Goal: Task Accomplishment & Management: Manage account settings

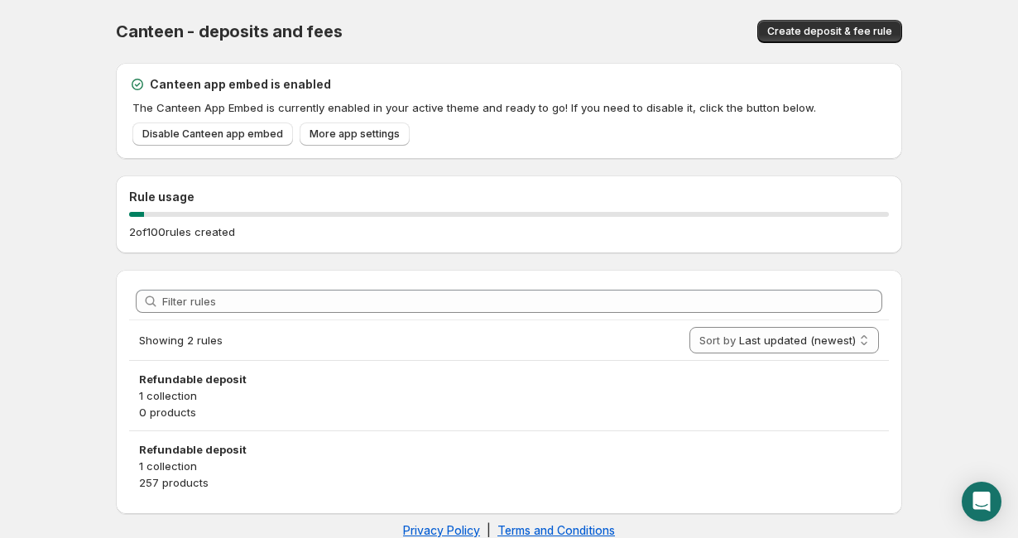
scroll to position [29, 0]
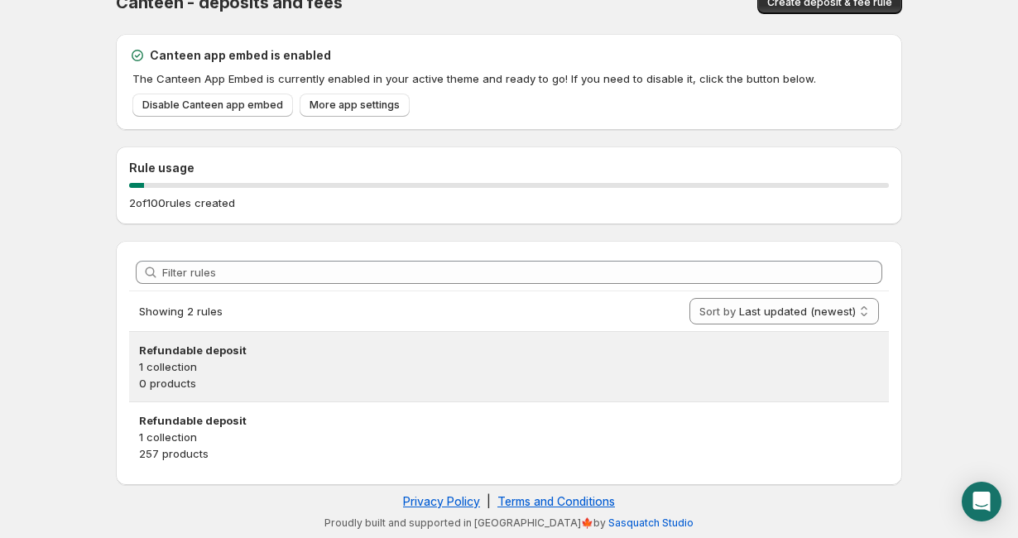
click at [212, 343] on h3 "Refundable deposit" at bounding box center [509, 350] width 740 height 17
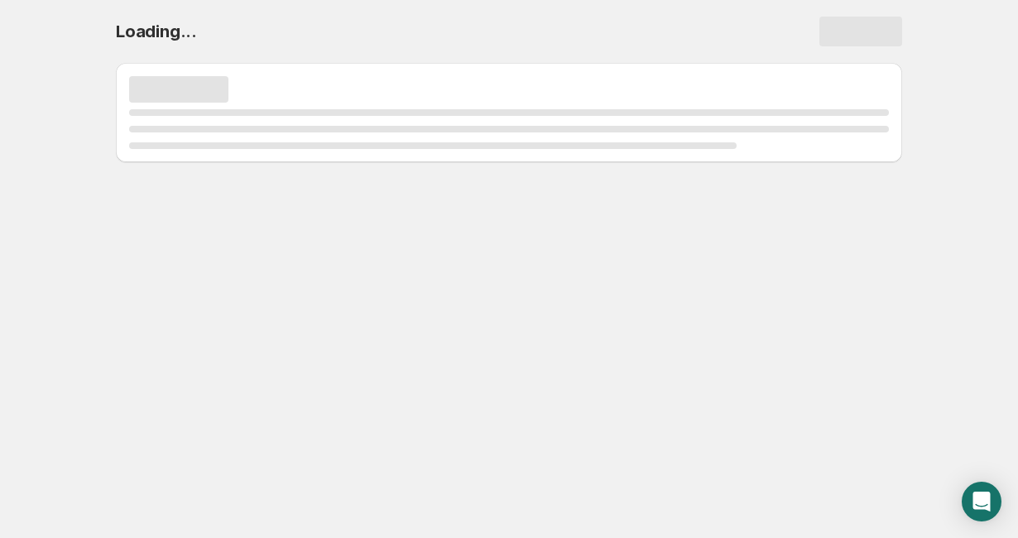
scroll to position [0, 0]
select select "deactive"
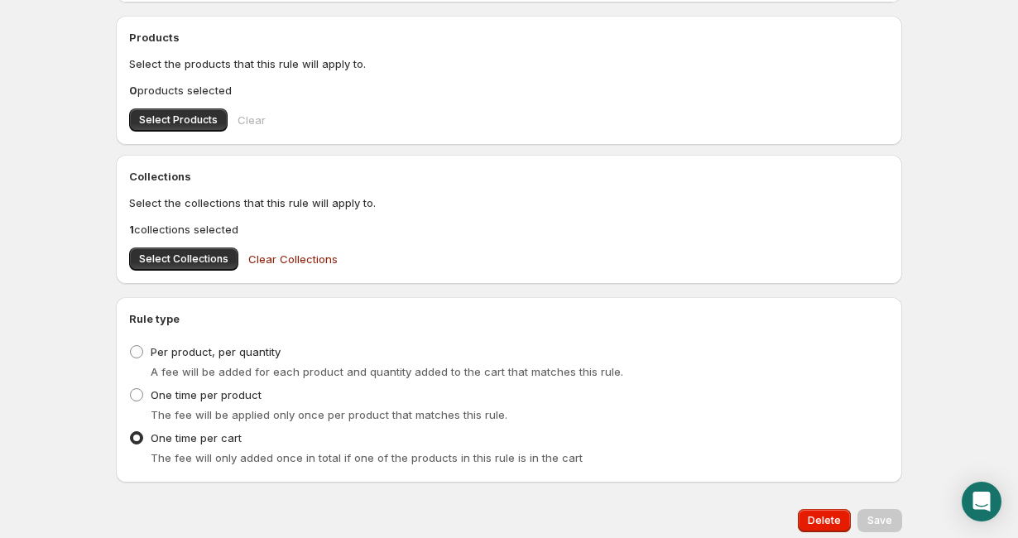
scroll to position [837, 0]
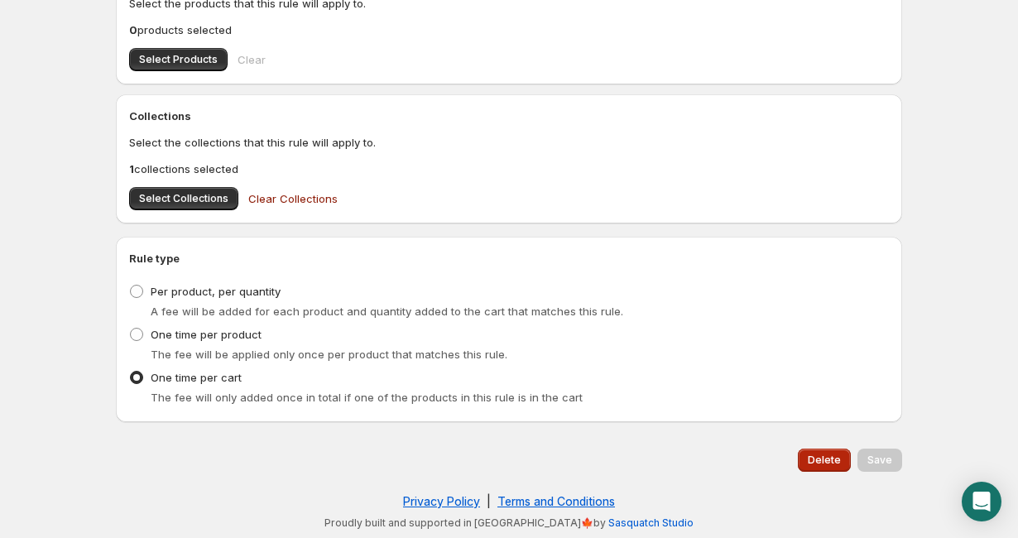
click at [812, 464] on span "Delete" at bounding box center [824, 460] width 33 height 13
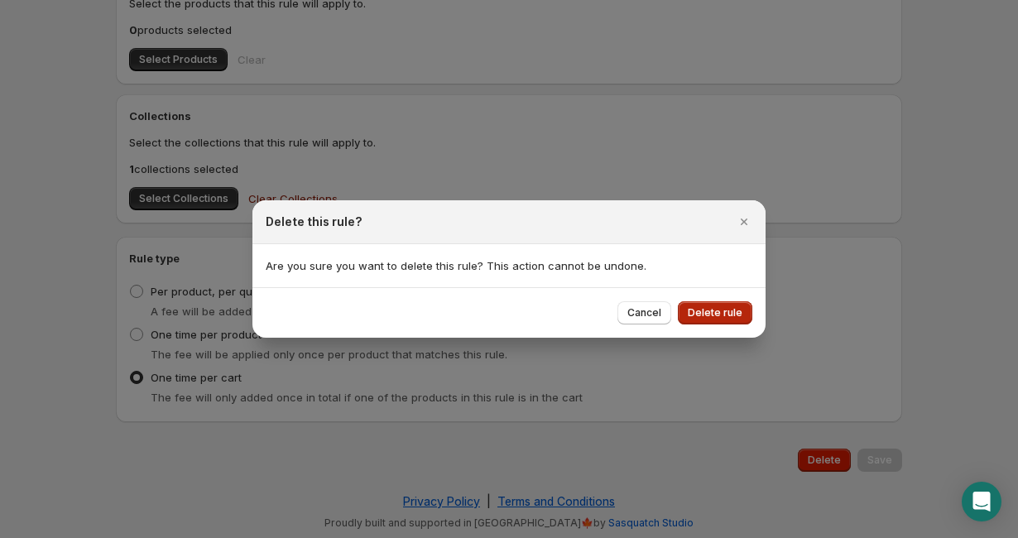
click at [726, 314] on span "Delete rule" at bounding box center [715, 312] width 55 height 13
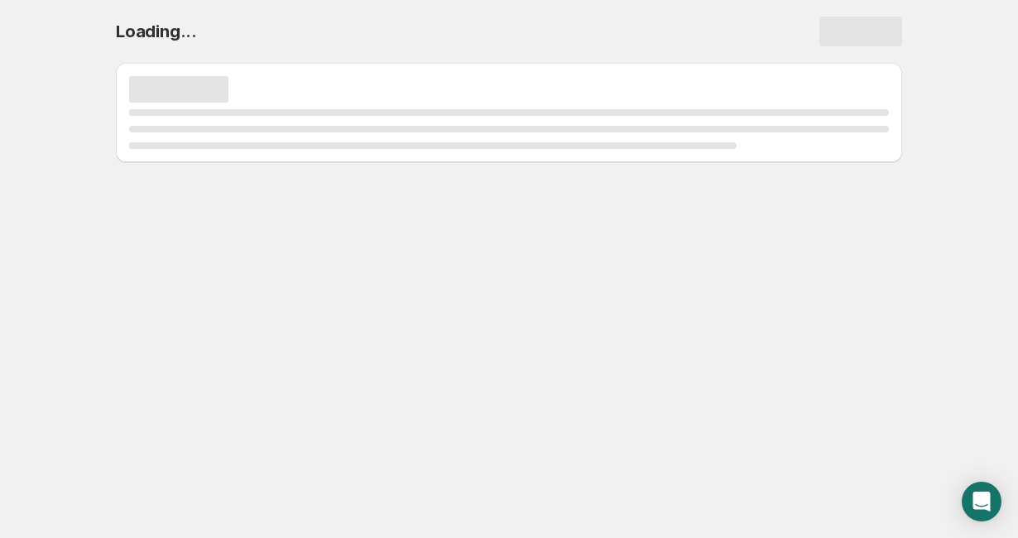
scroll to position [0, 0]
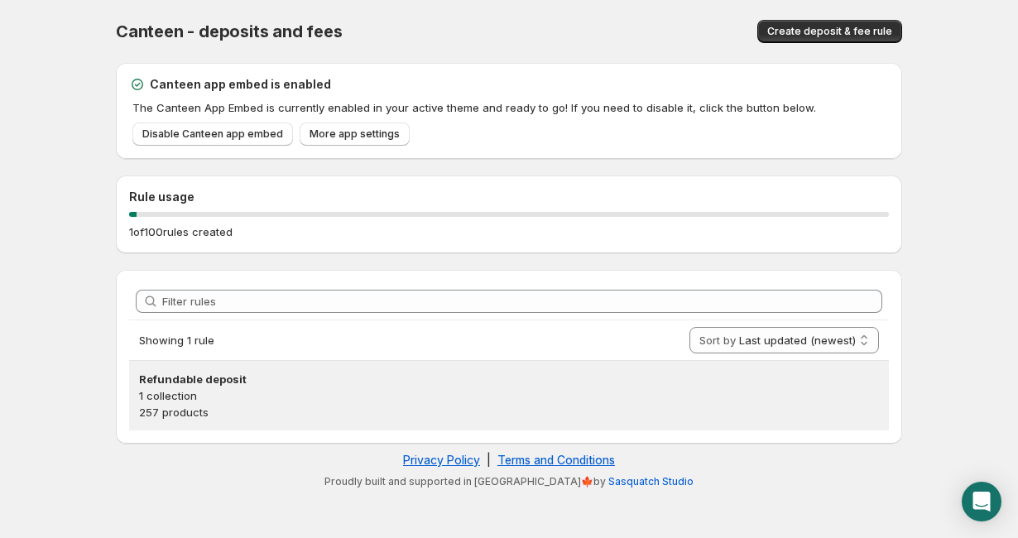
click at [365, 381] on h3 "Refundable deposit" at bounding box center [509, 379] width 740 height 17
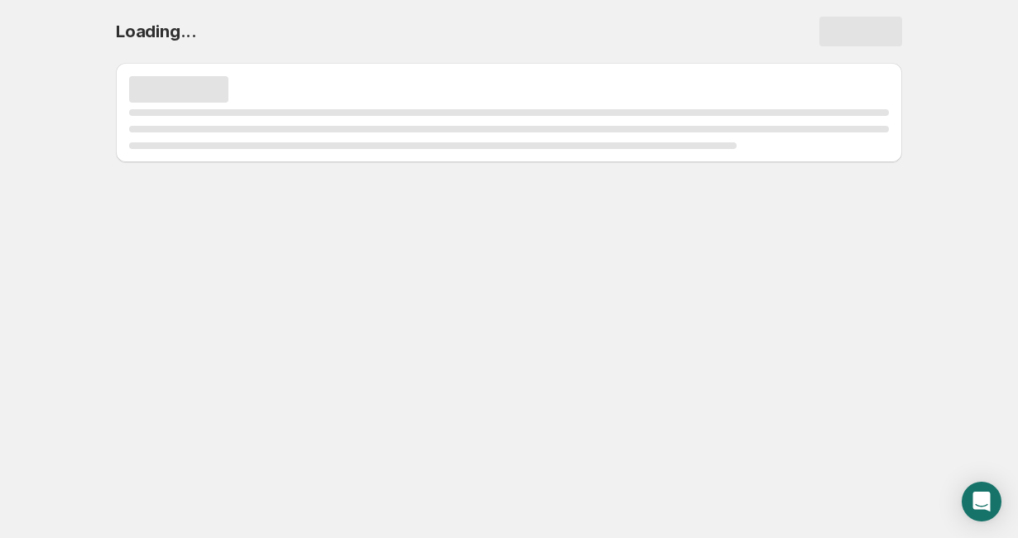
select select "deactive"
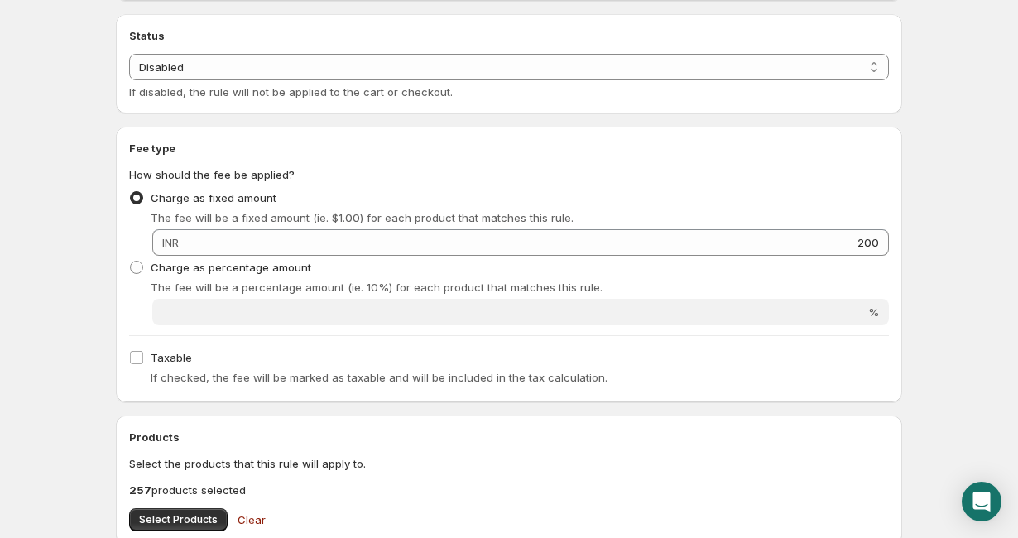
scroll to position [701, 0]
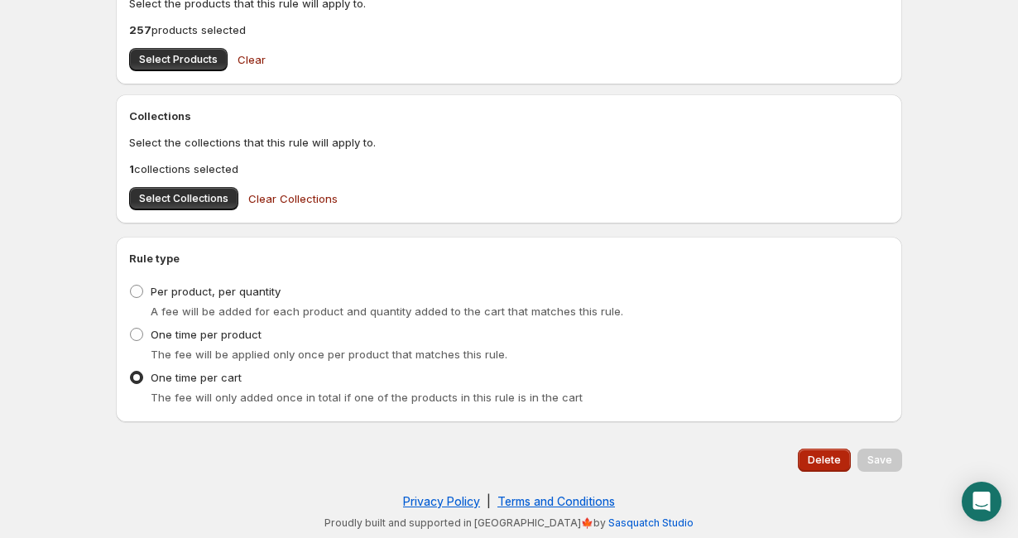
click at [822, 459] on span "Delete" at bounding box center [824, 460] width 33 height 13
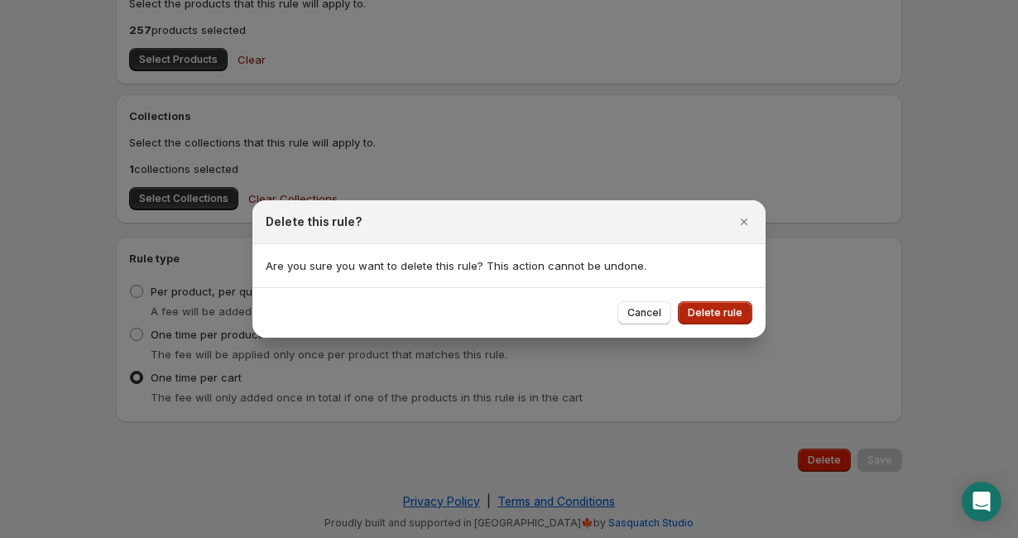
click at [734, 310] on span "Delete rule" at bounding box center [715, 312] width 55 height 13
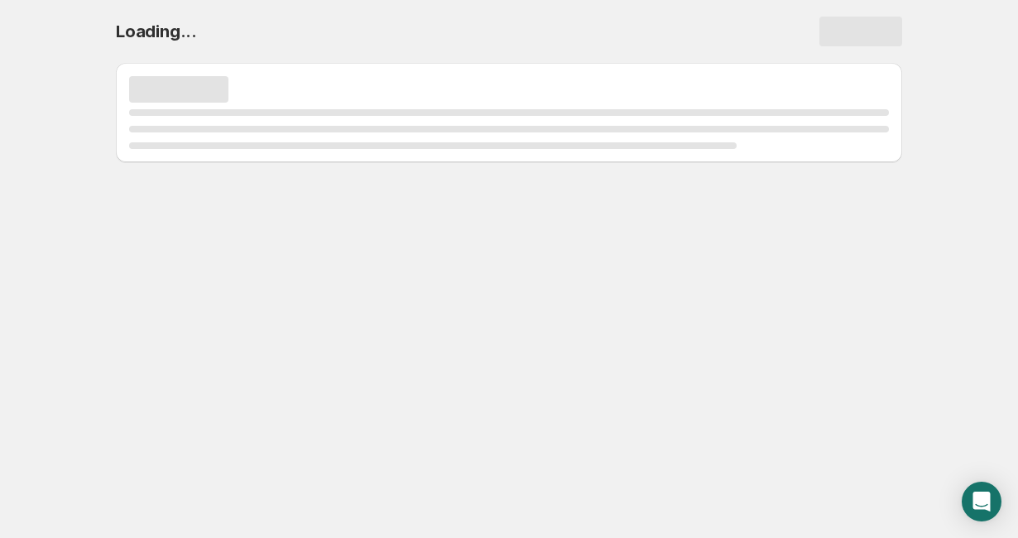
scroll to position [0, 0]
